Goal: Task Accomplishment & Management: Complete application form

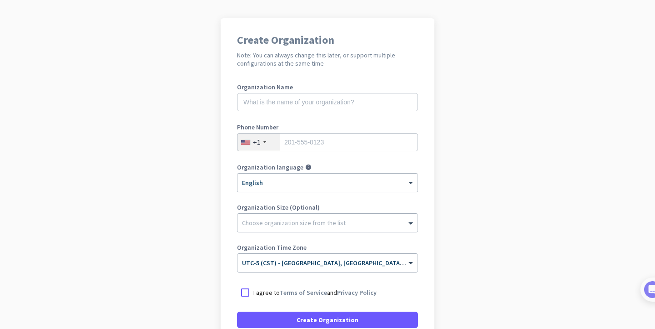
scroll to position [54, 0]
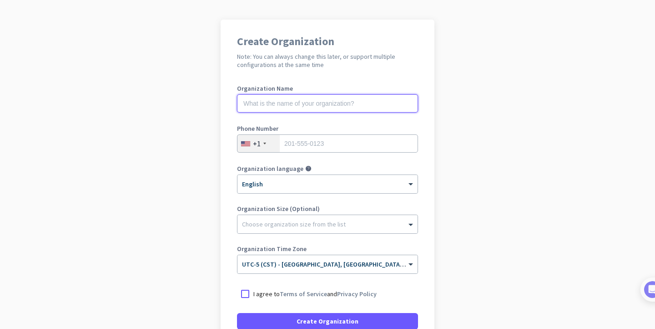
click at [275, 104] on input "text" at bounding box center [327, 103] width 181 height 18
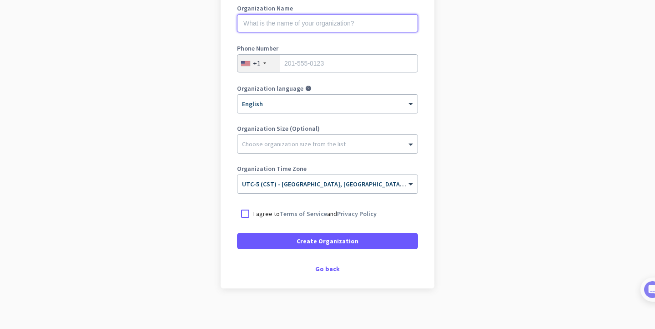
scroll to position [139, 0]
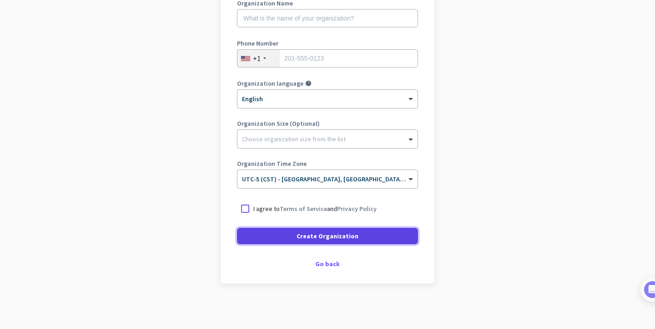
click at [320, 233] on span "Create Organization" at bounding box center [328, 235] width 62 height 9
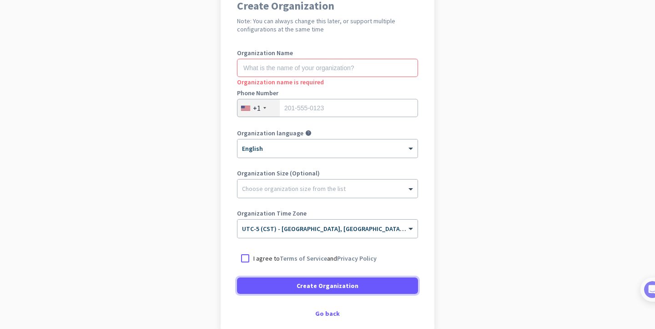
scroll to position [0, 0]
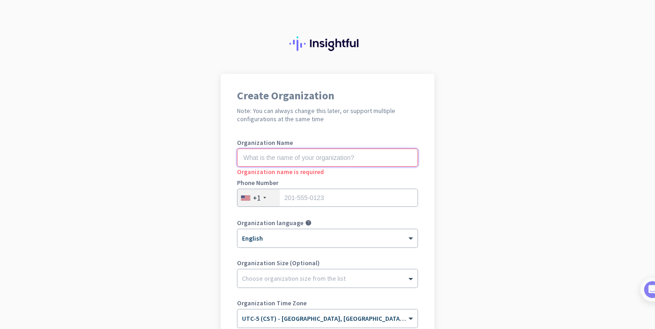
click at [265, 163] on input "text" at bounding box center [327, 157] width 181 height 18
click at [275, 155] on input "text" at bounding box center [327, 157] width 181 height 18
click at [269, 163] on input "text" at bounding box center [327, 157] width 181 height 18
click at [255, 159] on input "text" at bounding box center [327, 157] width 181 height 18
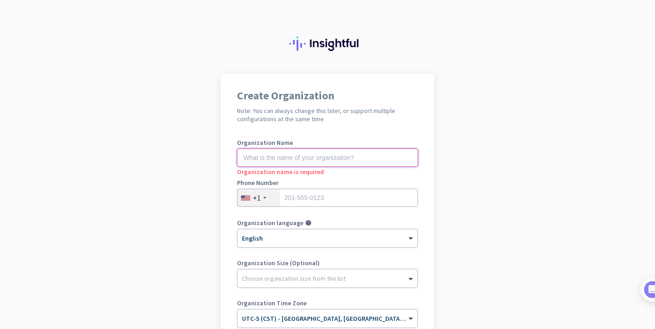
click at [271, 159] on input "text" at bounding box center [327, 157] width 181 height 18
click at [269, 162] on input "text" at bounding box center [327, 157] width 181 height 18
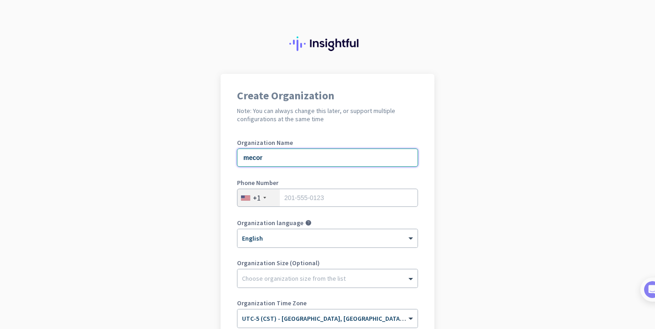
type input "mecor"
click at [303, 198] on input "tel" at bounding box center [327, 197] width 181 height 18
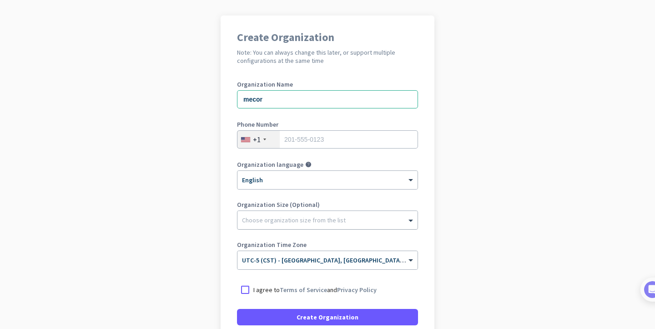
click at [299, 228] on div "Choose organization size from the list" at bounding box center [328, 220] width 180 height 18
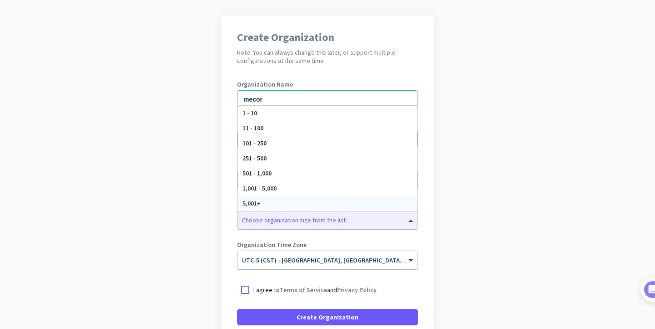
click at [523, 194] on app-onboarding-organization "Create Organization Note: You can always change this later, or support multiple…" at bounding box center [327, 212] width 655 height 394
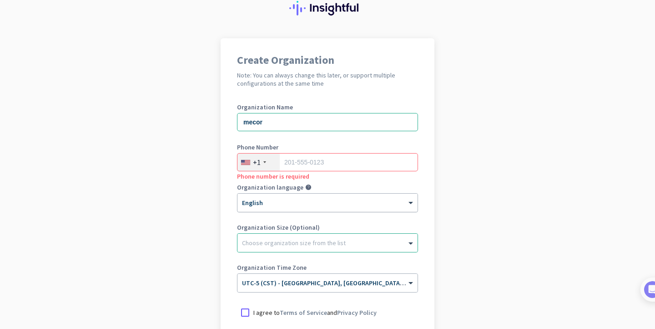
scroll to position [34, 0]
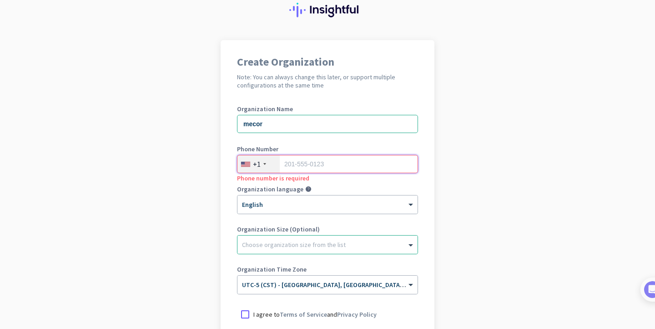
click at [302, 166] on input "tel" at bounding box center [327, 164] width 181 height 18
click at [293, 160] on input "tel" at bounding box center [327, 164] width 181 height 18
click at [297, 163] on input "tel" at bounding box center [327, 164] width 181 height 18
click at [300, 161] on input "tel" at bounding box center [327, 164] width 181 height 18
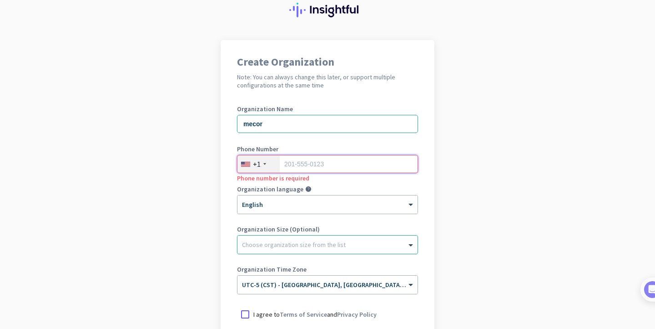
click at [303, 163] on input "tel" at bounding box center [327, 164] width 181 height 18
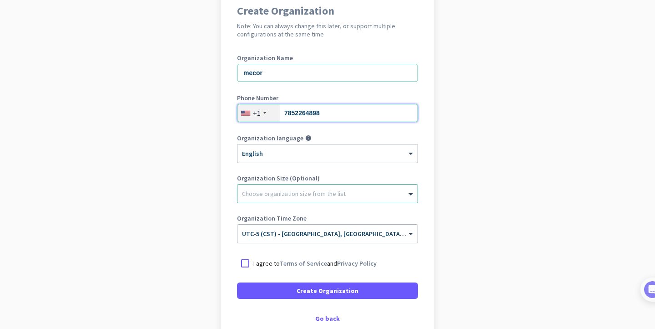
scroll to position [86, 0]
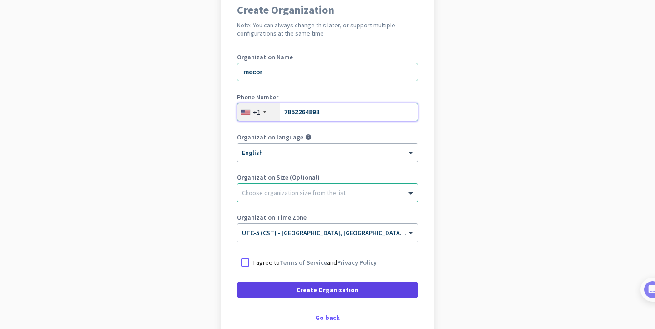
type input "7852264898"
click at [329, 289] on span "Create Organization" at bounding box center [328, 289] width 62 height 9
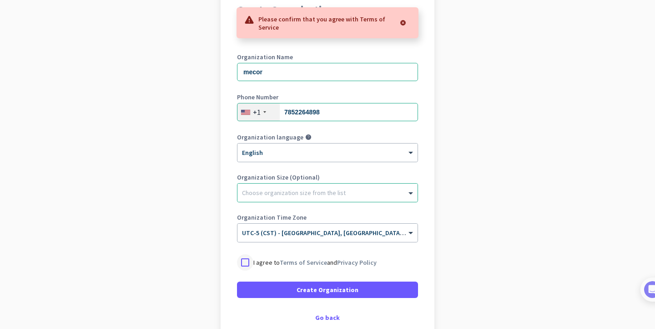
click at [241, 258] on div at bounding box center [245, 262] width 16 height 16
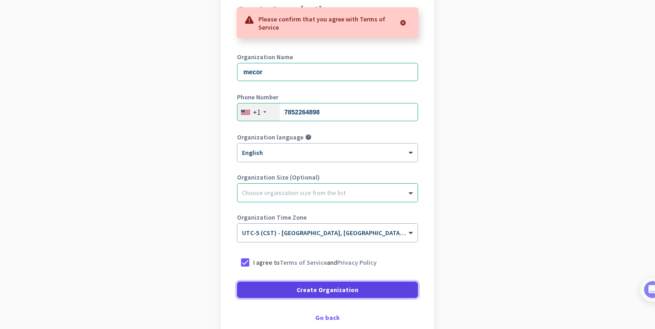
click at [285, 287] on span at bounding box center [327, 290] width 181 height 22
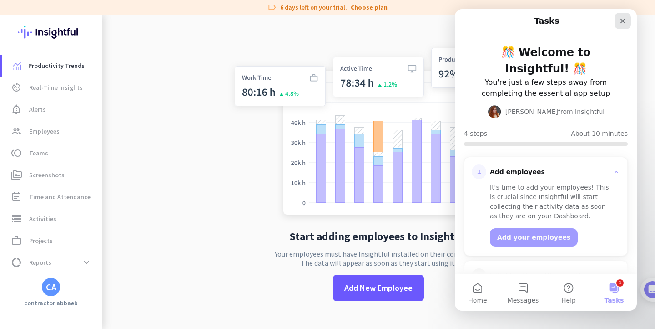
click at [625, 20] on icon "Close" at bounding box center [623, 21] width 5 height 5
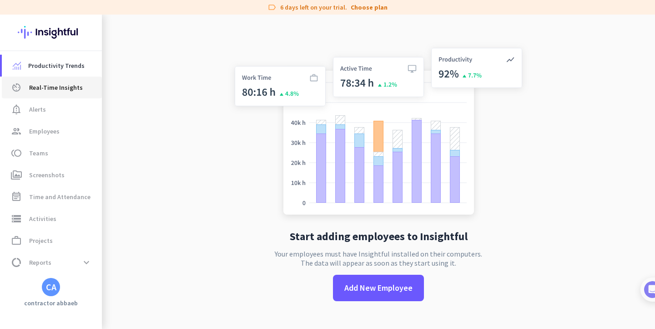
click at [43, 88] on span "Real-Time Insights" at bounding box center [56, 87] width 54 height 11
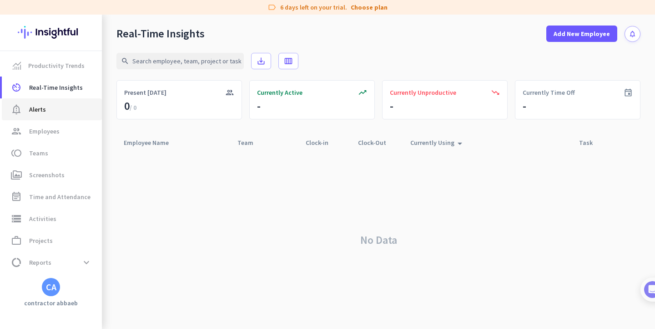
click at [46, 106] on span "notification_important Alerts" at bounding box center [52, 109] width 86 height 11
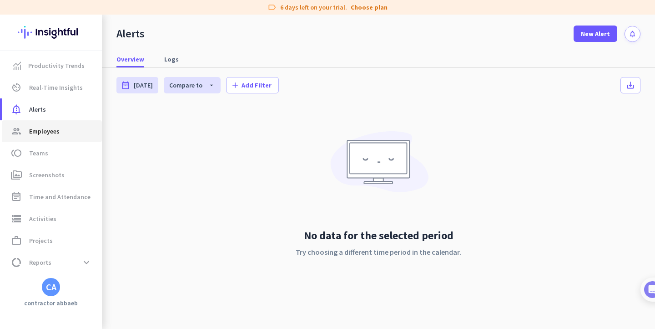
click at [49, 128] on span "Employees" at bounding box center [44, 131] width 30 height 11
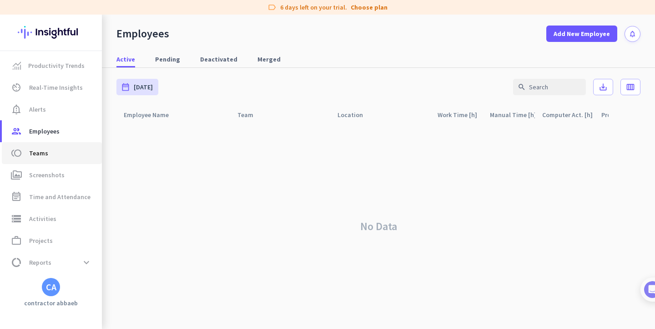
click at [43, 153] on span "Teams" at bounding box center [38, 152] width 19 height 11
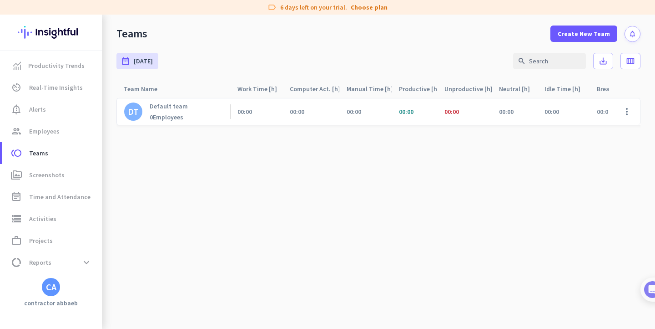
click at [48, 280] on div "CA" at bounding box center [51, 287] width 18 height 18
click at [245, 229] on div at bounding box center [327, 164] width 655 height 329
click at [53, 284] on div "CA" at bounding box center [51, 286] width 10 height 9
click at [293, 257] on div at bounding box center [327, 164] width 655 height 329
click at [46, 174] on span "Screenshots" at bounding box center [47, 174] width 36 height 11
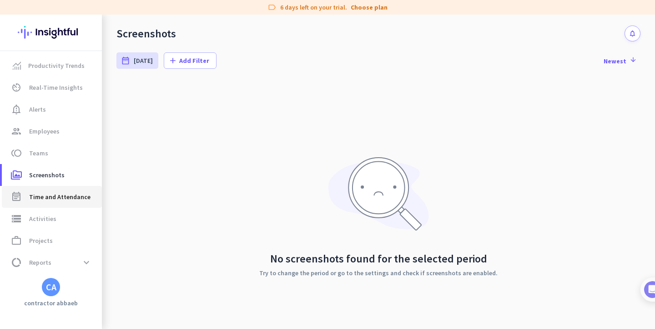
click at [57, 202] on span "Time and Attendance" at bounding box center [59, 196] width 61 height 11
